Goal: Transaction & Acquisition: Book appointment/travel/reservation

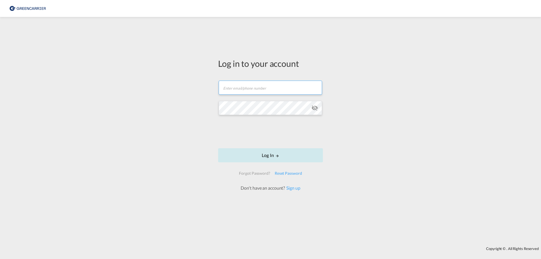
type input "[EMAIL_ADDRESS][DOMAIN_NAME]"
click at [264, 154] on button "Log In" at bounding box center [270, 155] width 105 height 14
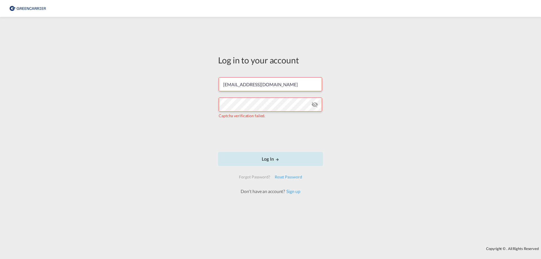
click at [260, 155] on button "Log In" at bounding box center [270, 159] width 105 height 14
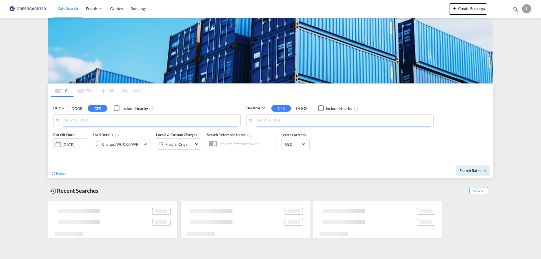
type input "DK-8722, [GEOGRAPHIC_DATA], [PERSON_NAME][GEOGRAPHIC_DATA], [GEOGRAPHIC_DATA], …"
type input "[PERSON_NAME] ([PERSON_NAME]), [GEOGRAPHIC_DATA]"
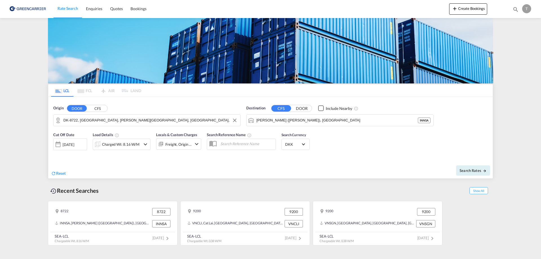
click at [185, 125] on md-autocomplete-wrap "DK-8722, [GEOGRAPHIC_DATA], [PERSON_NAME][GEOGRAPHIC_DATA], [GEOGRAPHIC_DATA], …" at bounding box center [150, 121] width 174 height 11
click at [184, 122] on input "DK-8722, [GEOGRAPHIC_DATA], [PERSON_NAME][GEOGRAPHIC_DATA], [GEOGRAPHIC_DATA], …" at bounding box center [150, 120] width 174 height 8
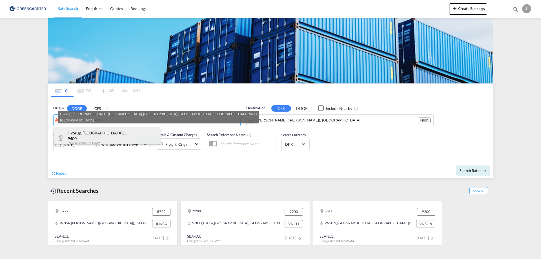
click at [131, 139] on div "Hvorup, [GEOGRAPHIC_DATA],... , 9400 [GEOGRAPHIC_DATA] DK-9400" at bounding box center [107, 137] width 107 height 21
type input "DK-9400, Hvorup, [GEOGRAPHIC_DATA], [GEOGRAPHIC_DATA], [GEOGRAPHIC_DATA], [GEOG…"
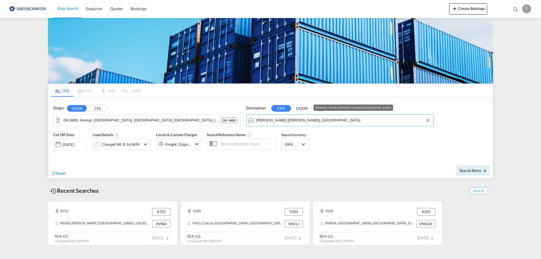
click at [284, 116] on input "[PERSON_NAME] ([PERSON_NAME]), [GEOGRAPHIC_DATA]" at bounding box center [343, 120] width 174 height 8
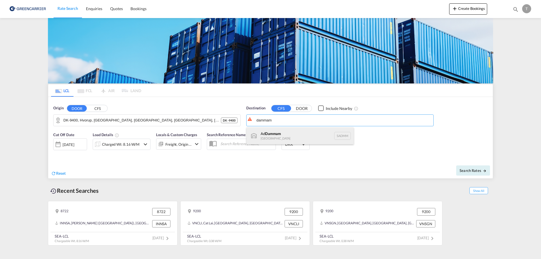
click at [284, 136] on div "Ad Dammam [GEOGRAPHIC_DATA] [GEOGRAPHIC_DATA]" at bounding box center [300, 135] width 107 height 17
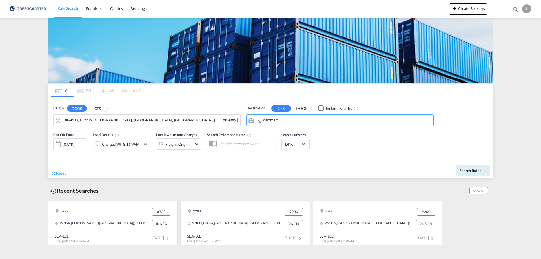
type input "Ad Dammam, SADMM"
click at [181, 145] on div "Freight, Origin +1" at bounding box center [178, 144] width 26 height 8
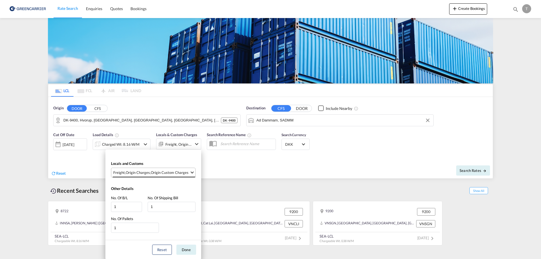
click at [155, 155] on div "Origin Custom Charges" at bounding box center [170, 172] width 38 height 5
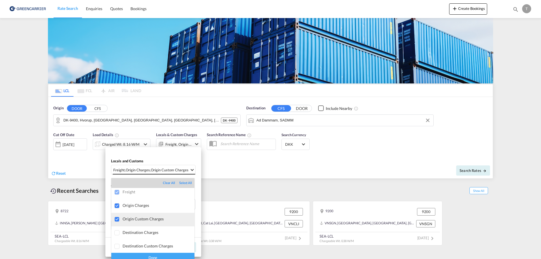
scroll to position [3, 0]
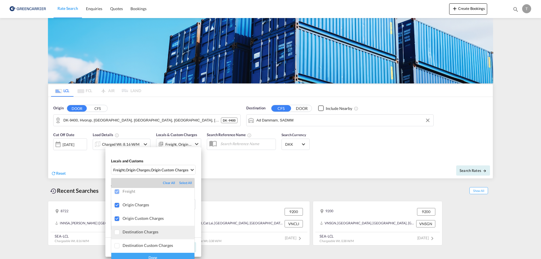
click at [146, 155] on md-option "Destination Charges" at bounding box center [152, 233] width 83 height 14
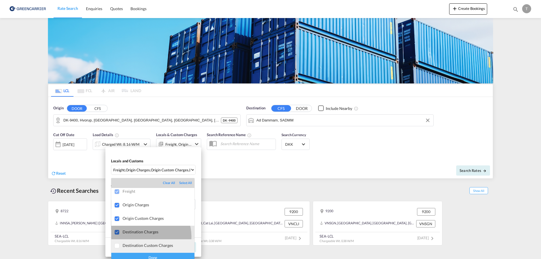
click at [150, 155] on md-option "Destination Custom Charges" at bounding box center [152, 246] width 83 height 14
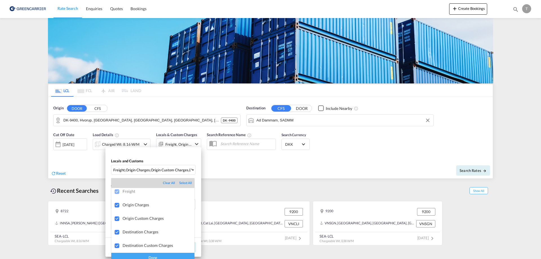
click at [161, 155] on div "Done" at bounding box center [152, 258] width 83 height 10
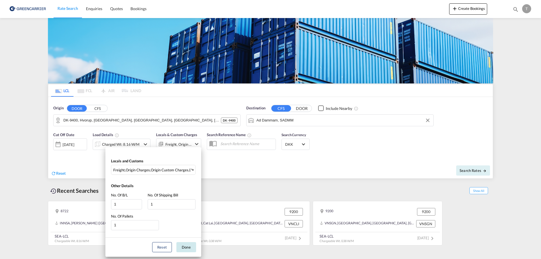
click at [181, 155] on button "Done" at bounding box center [186, 247] width 20 height 10
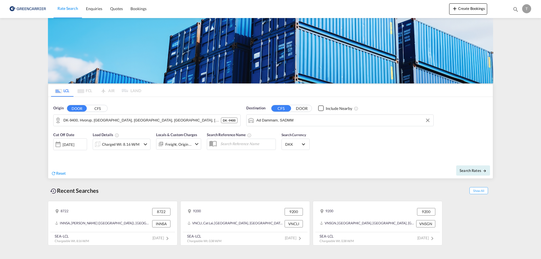
click at [129, 149] on div "Charged Wt: 8.16 W/M" at bounding box center [117, 144] width 48 height 11
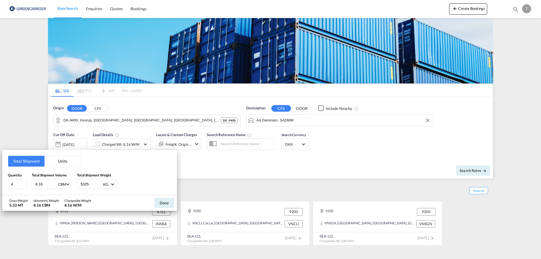
click at [60, 155] on button "Units" at bounding box center [63, 161] width 36 height 11
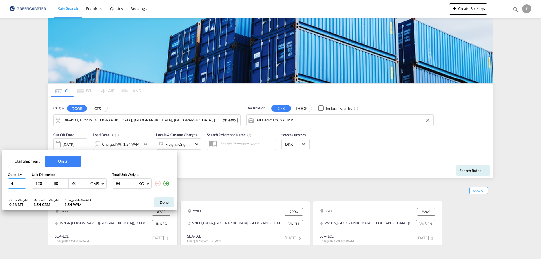
drag, startPoint x: 15, startPoint y: 185, endPoint x: 4, endPoint y: 185, distance: 11.0
click at [4, 155] on div "Total Shipment Units Quantity Unit Dimension Total Unit Weight 4 120 80 40 CMS …" at bounding box center [89, 172] width 175 height 45
type input "1"
type input "108"
type input "158"
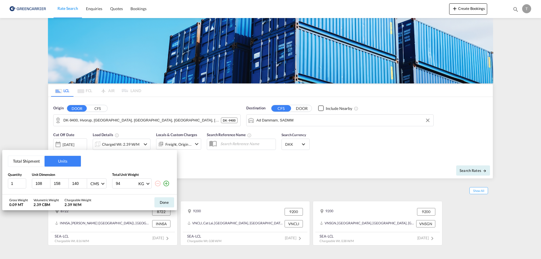
type input "140"
type input "1035"
click at [166, 155] on button "Done" at bounding box center [164, 202] width 20 height 10
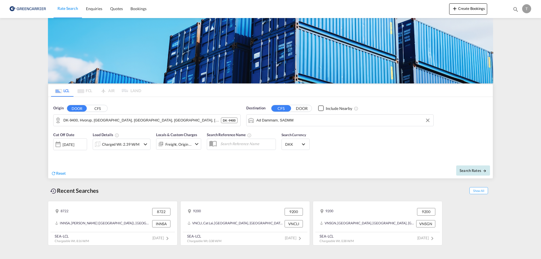
click at [356, 155] on span "Search Rates" at bounding box center [473, 170] width 27 height 5
type input "9400 to SADMM / [DATE]"
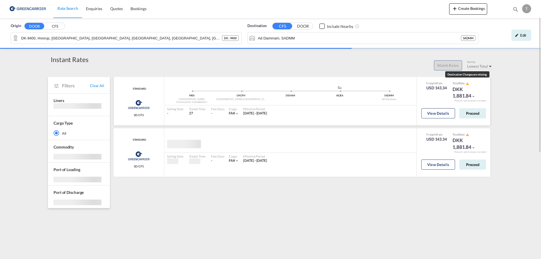
click at [356, 84] on md-icon "icon-alert" at bounding box center [467, 83] width 3 height 3
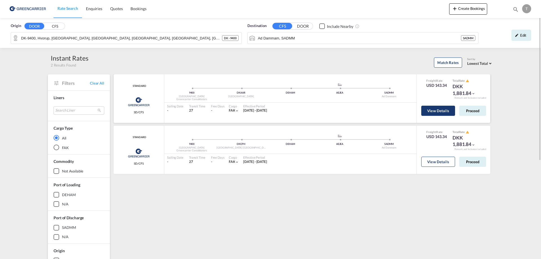
click at [356, 112] on button "View Details" at bounding box center [438, 111] width 34 height 10
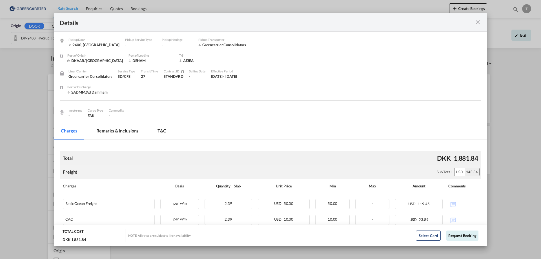
click at [134, 131] on md-tab-item "Remarks & Inclusions" at bounding box center [118, 132] width 56 height 16
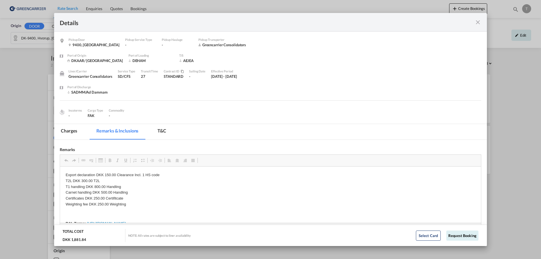
click at [167, 130] on md-tab-item "T&C" at bounding box center [162, 132] width 22 height 16
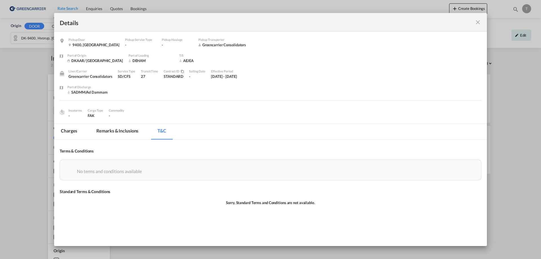
click at [356, 22] on md-icon "icon-close fg-AAA8AD m-0 cursor" at bounding box center [478, 22] width 7 height 7
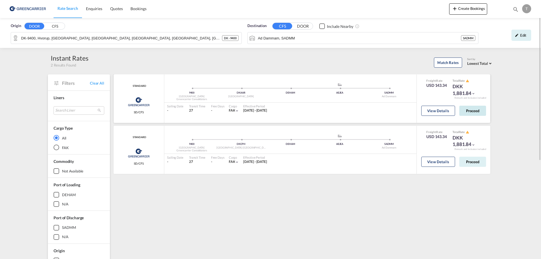
click at [356, 110] on button "Proceed" at bounding box center [472, 111] width 27 height 10
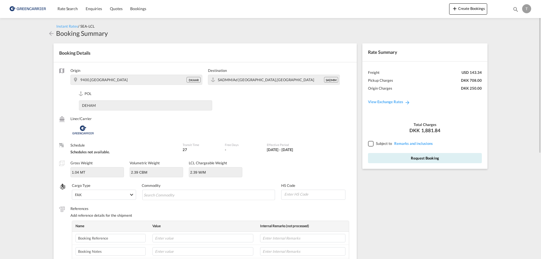
click at [52, 33] on md-icon "icon-arrow-left" at bounding box center [51, 33] width 7 height 7
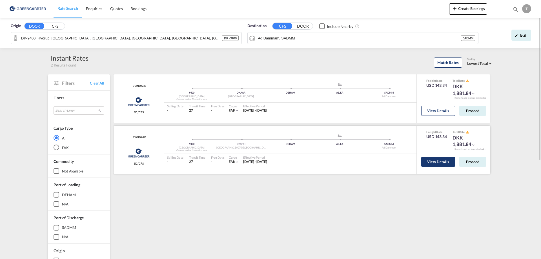
click at [356, 155] on button "View Details" at bounding box center [438, 162] width 34 height 10
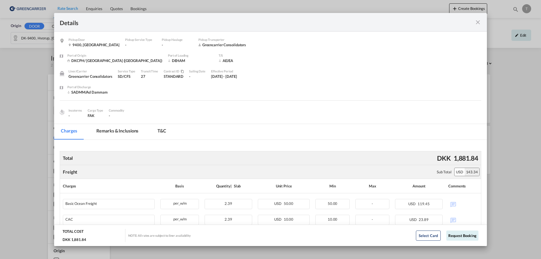
click at [356, 23] on md-icon "icon-close fg-AAA8AD m-0 cursor" at bounding box center [478, 22] width 7 height 7
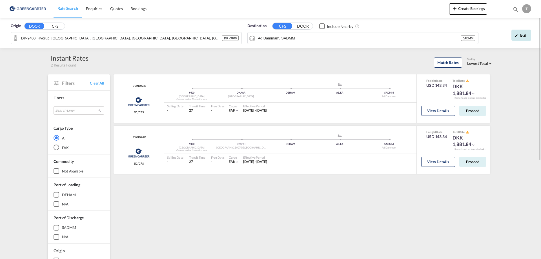
click at [356, 36] on div "Edit" at bounding box center [522, 35] width 20 height 11
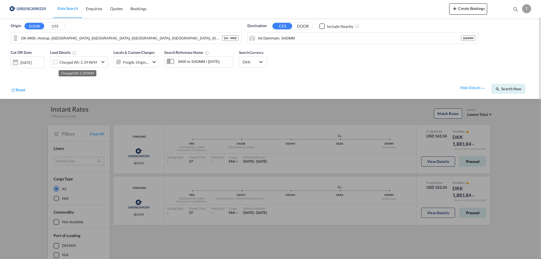
click at [79, 63] on div "Charged Wt: 2.39 W/M" at bounding box center [77, 62] width 37 height 8
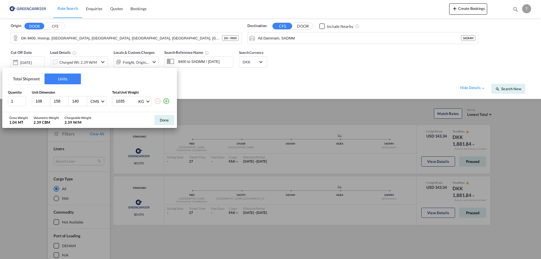
drag, startPoint x: 78, startPoint y: 101, endPoint x: 63, endPoint y: 103, distance: 15.0
click at [63, 103] on div "108 158 140 CMS CMS Inches" at bounding box center [69, 101] width 75 height 10
type input "230"
click at [162, 123] on button "Done" at bounding box center [164, 120] width 20 height 10
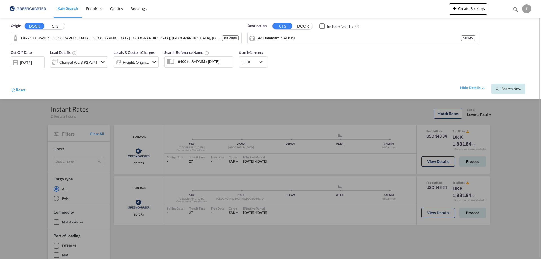
click at [356, 88] on span "Search Now" at bounding box center [508, 89] width 26 height 5
